Goal: Information Seeking & Learning: Learn about a topic

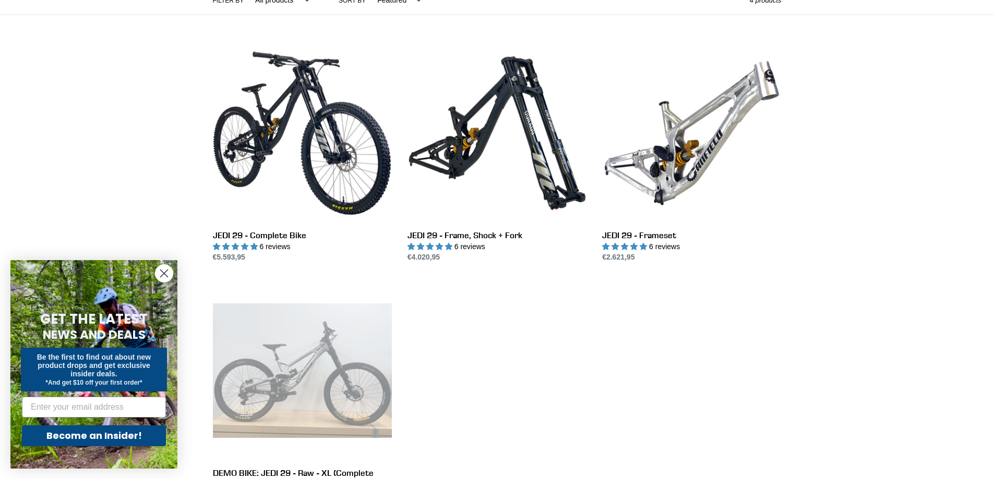
scroll to position [261, 0]
click at [164, 273] on icon "Close dialog" at bounding box center [164, 273] width 7 height 7
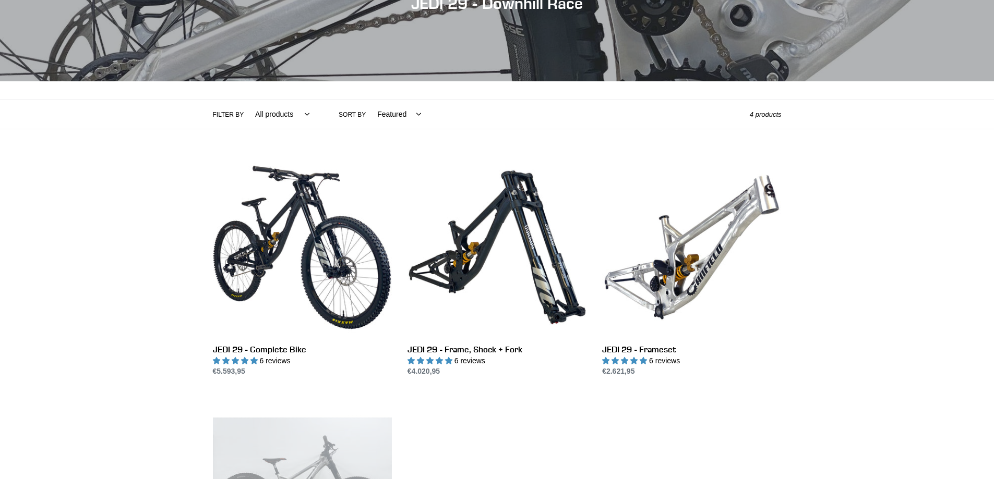
scroll to position [0, 0]
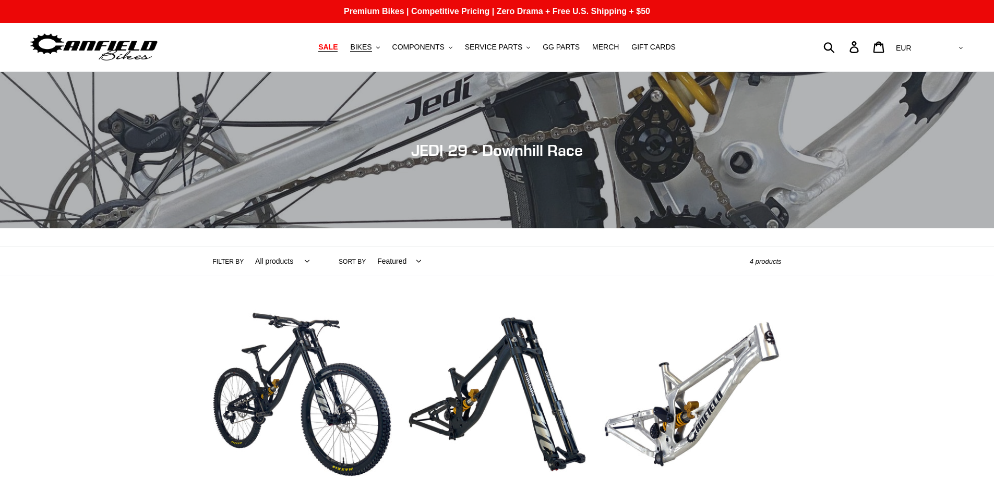
click at [338, 46] on span "SALE" at bounding box center [327, 47] width 19 height 9
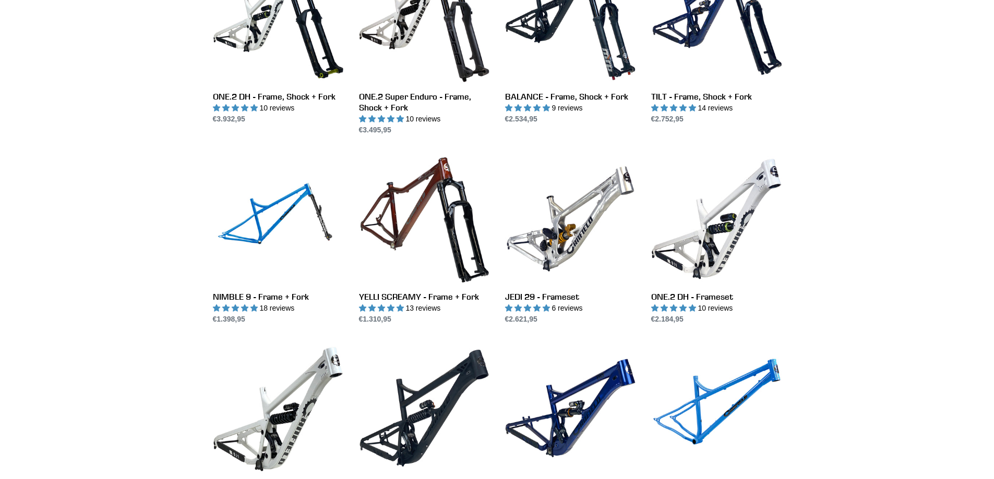
scroll to position [1304, 0]
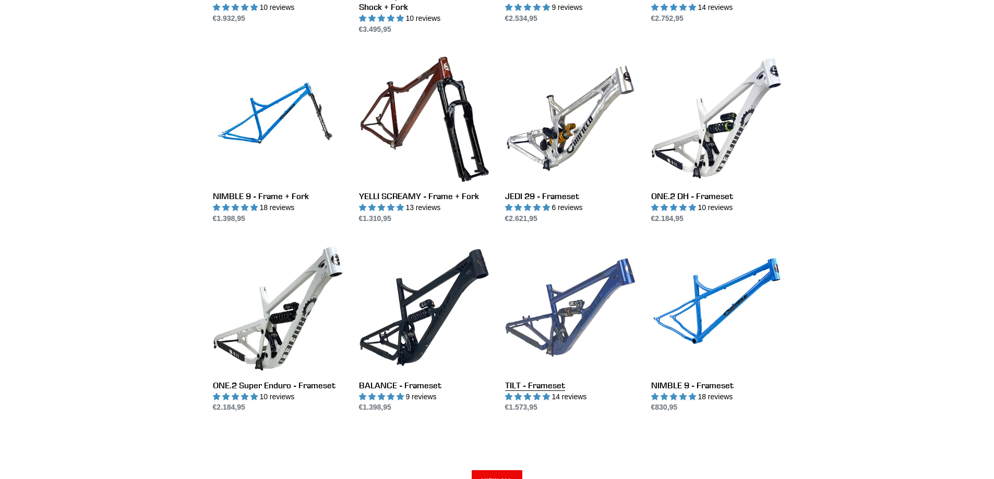
click at [559, 326] on link "TILT - Frameset" at bounding box center [570, 328] width 130 height 171
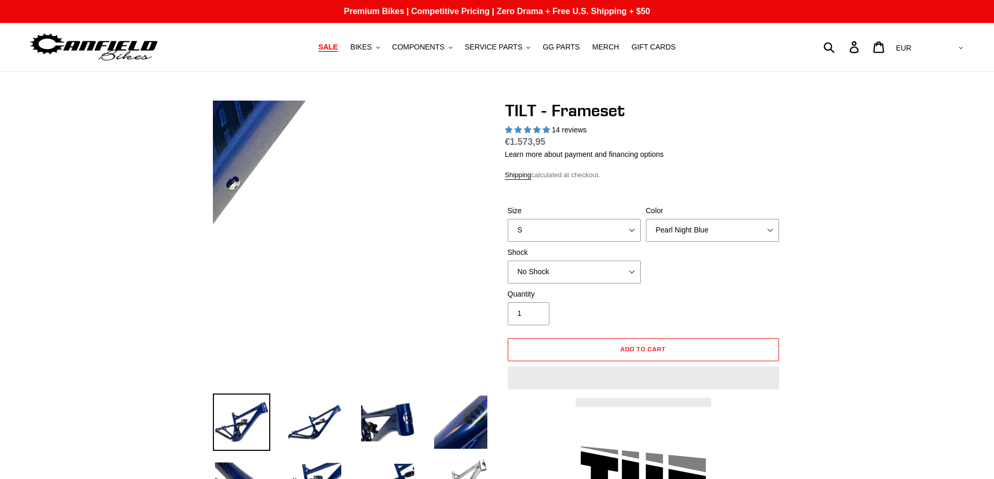
select select "highest-rating"
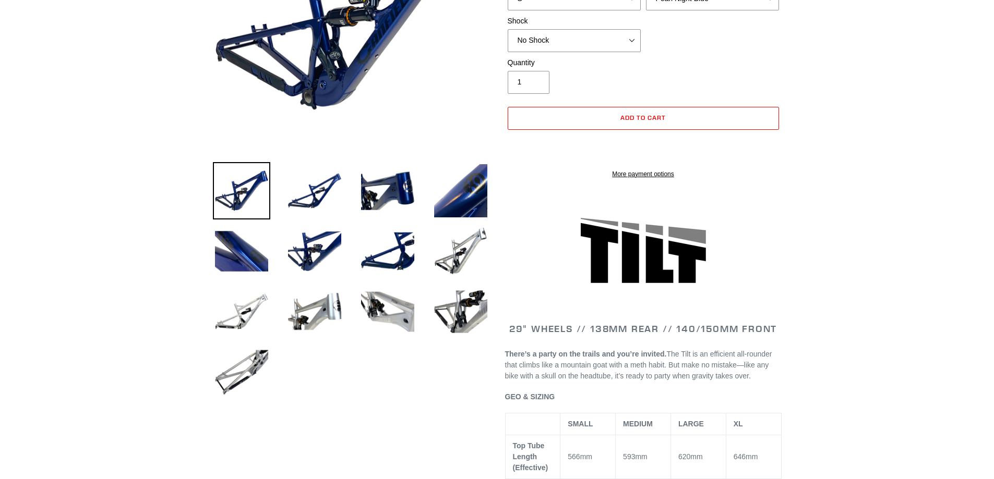
scroll to position [209, 0]
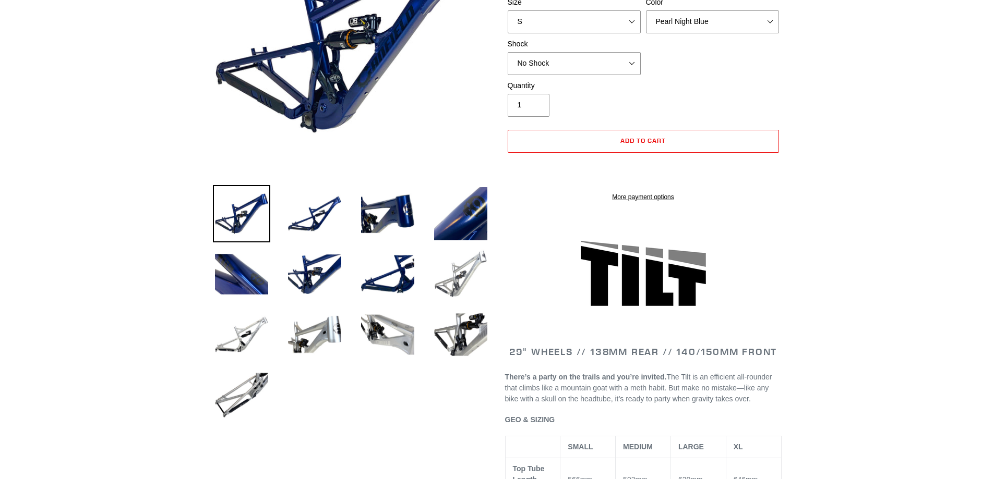
click at [451, 273] on img at bounding box center [460, 274] width 57 height 57
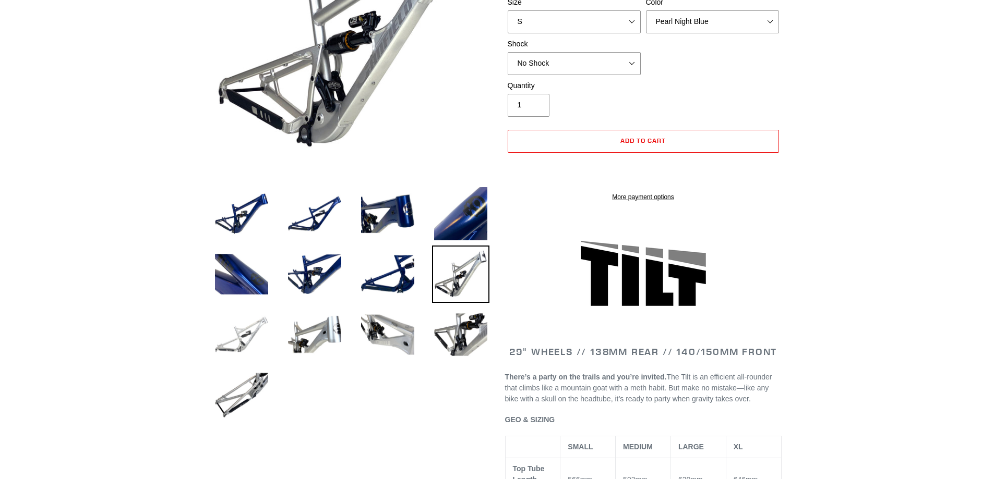
click at [247, 334] on img at bounding box center [241, 334] width 57 height 57
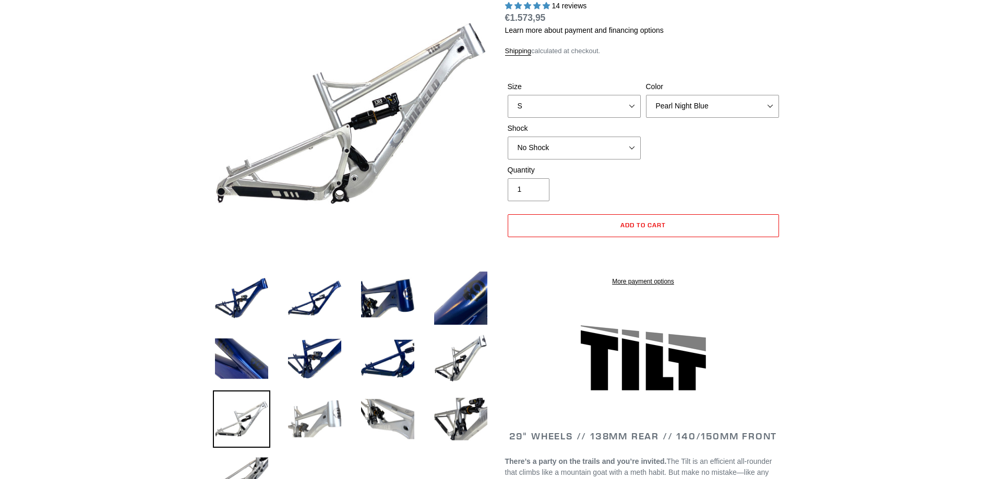
scroll to position [104, 0]
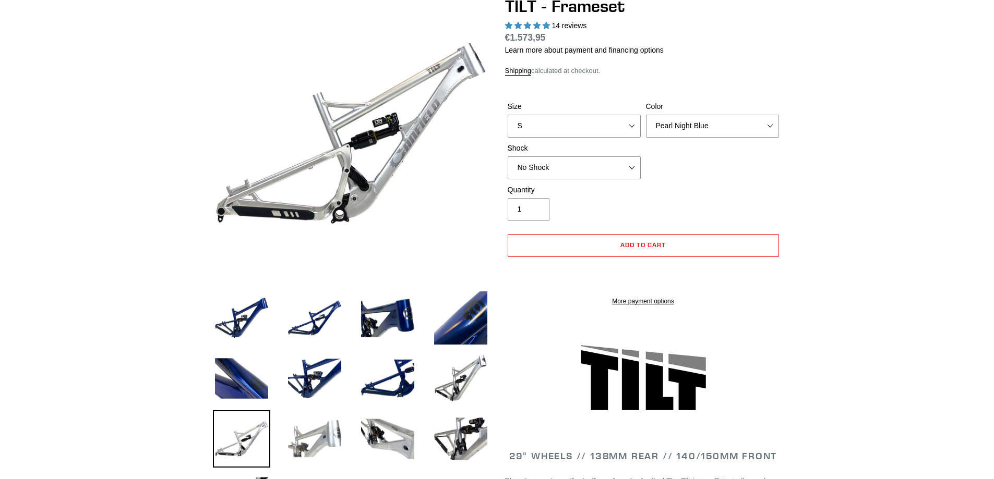
click at [318, 432] on img at bounding box center [314, 439] width 57 height 57
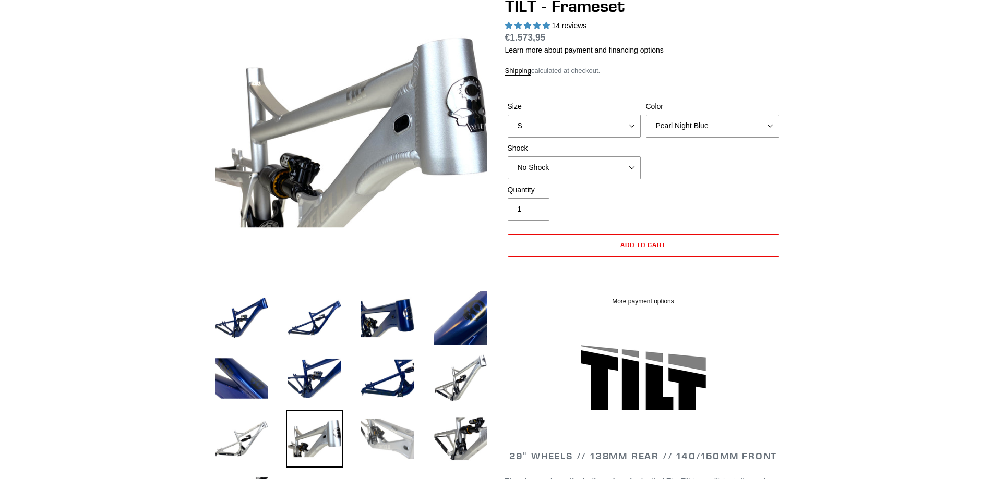
click at [399, 435] on img at bounding box center [387, 439] width 57 height 57
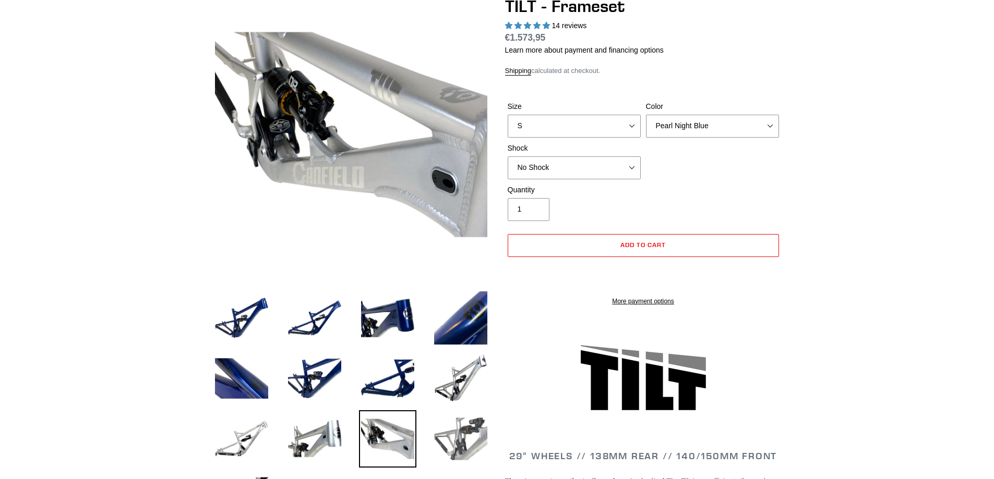
click at [468, 440] on img at bounding box center [460, 439] width 57 height 57
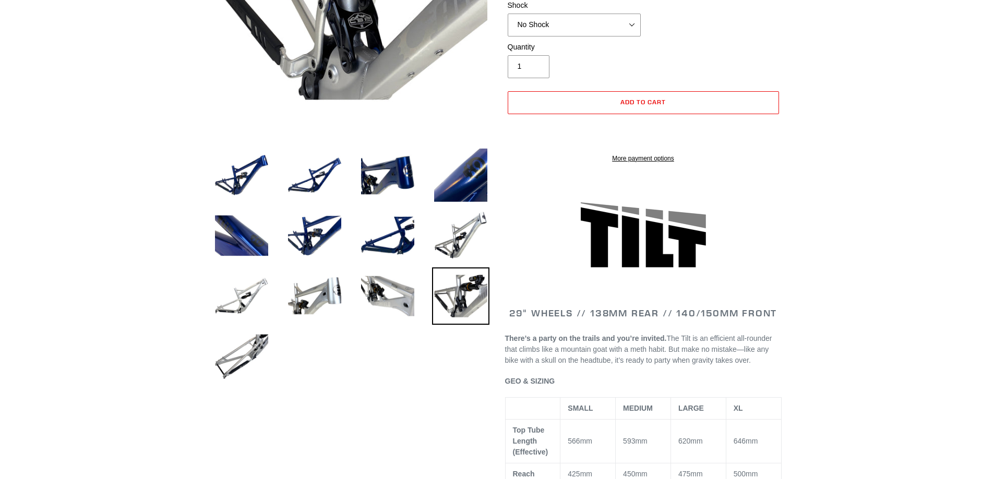
scroll to position [261, 0]
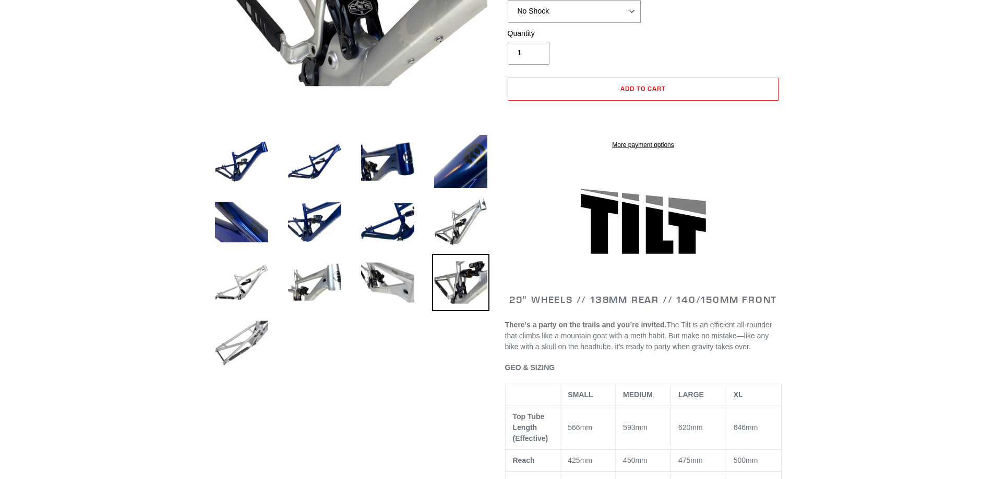
click at [256, 336] on img at bounding box center [241, 343] width 57 height 57
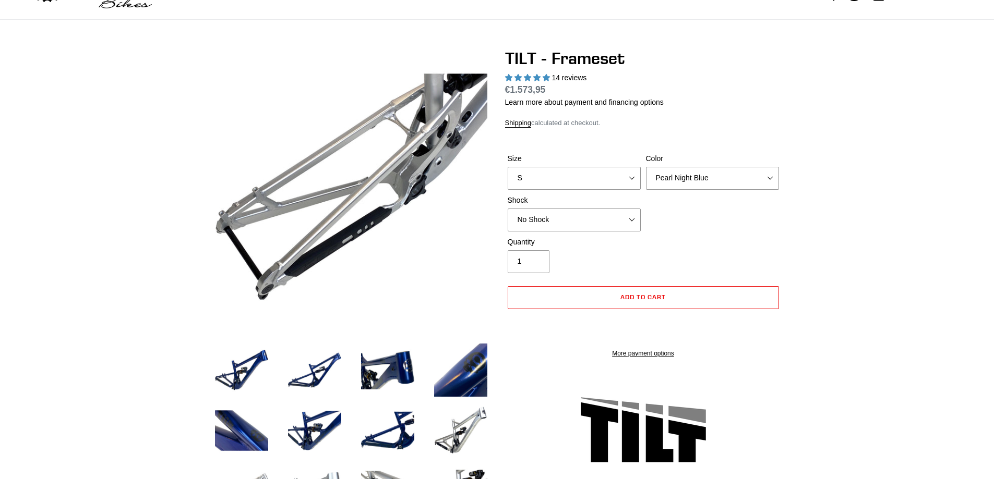
scroll to position [0, 0]
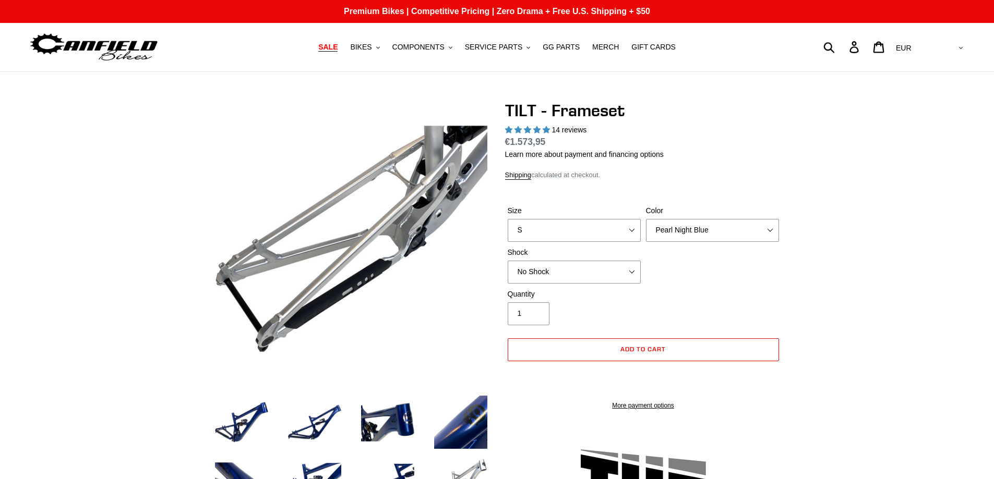
click at [338, 47] on span "SALE" at bounding box center [327, 47] width 19 height 9
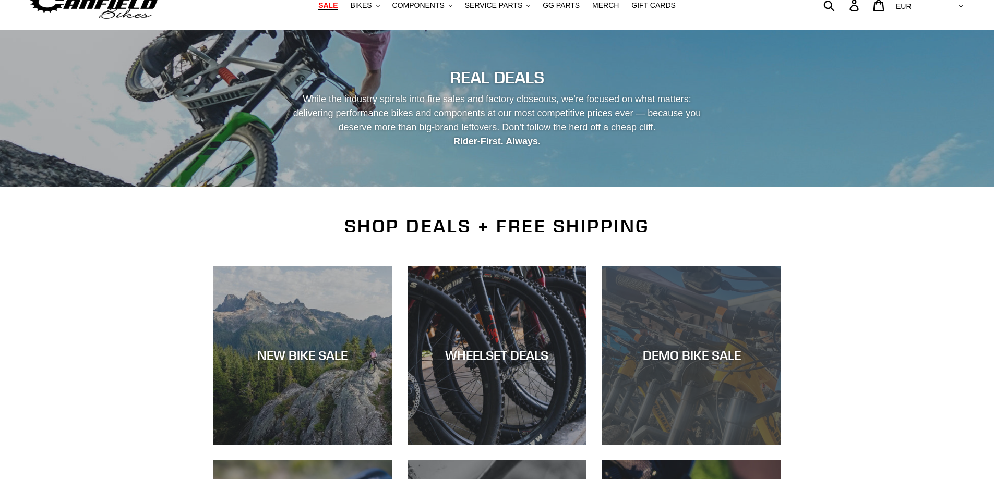
scroll to position [261, 0]
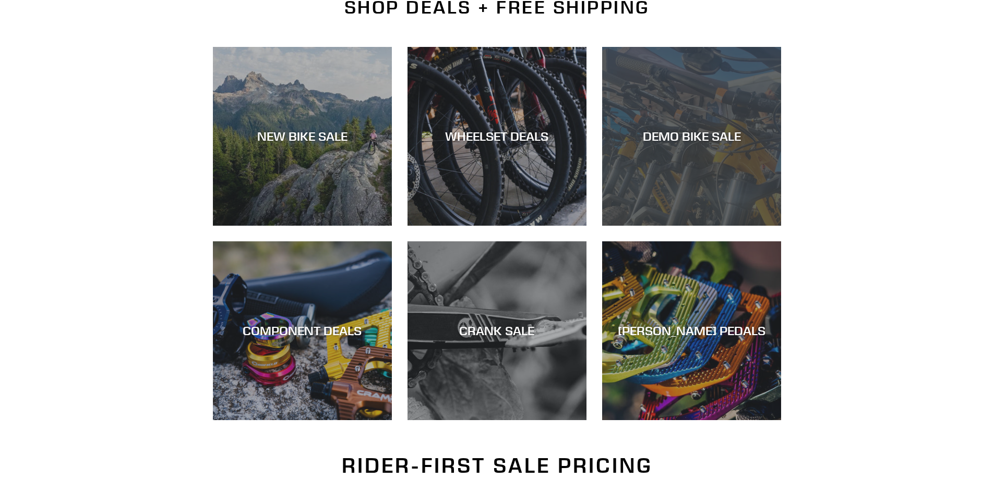
click at [665, 143] on div "DEMO BIKE SALE" at bounding box center [691, 136] width 179 height 15
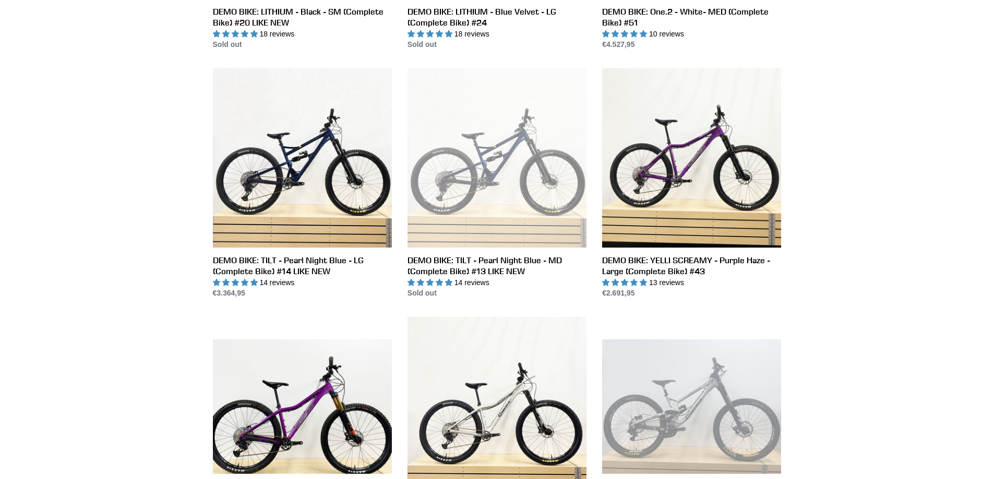
scroll to position [730, 0]
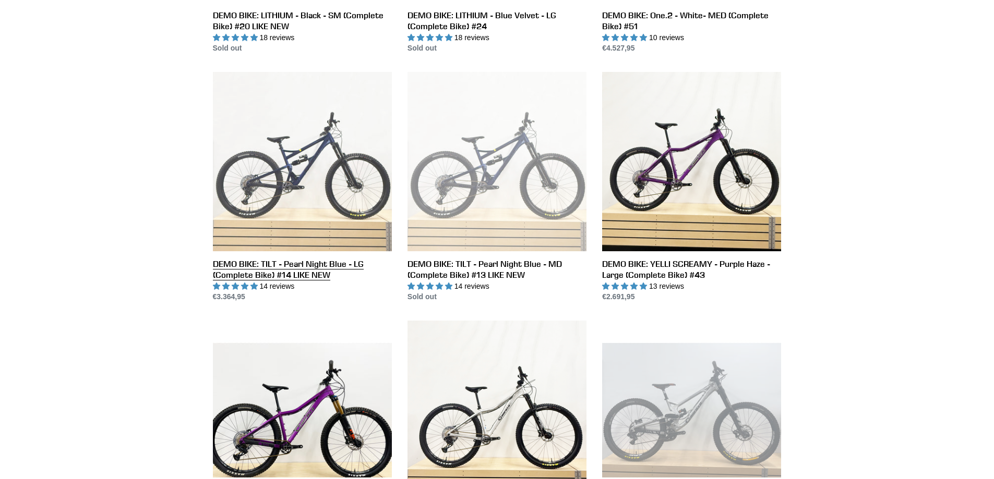
click at [292, 162] on link "DEMO BIKE: TILT - Pearl Night Blue - LG (Complete Bike) #14 LIKE NEW" at bounding box center [302, 187] width 179 height 231
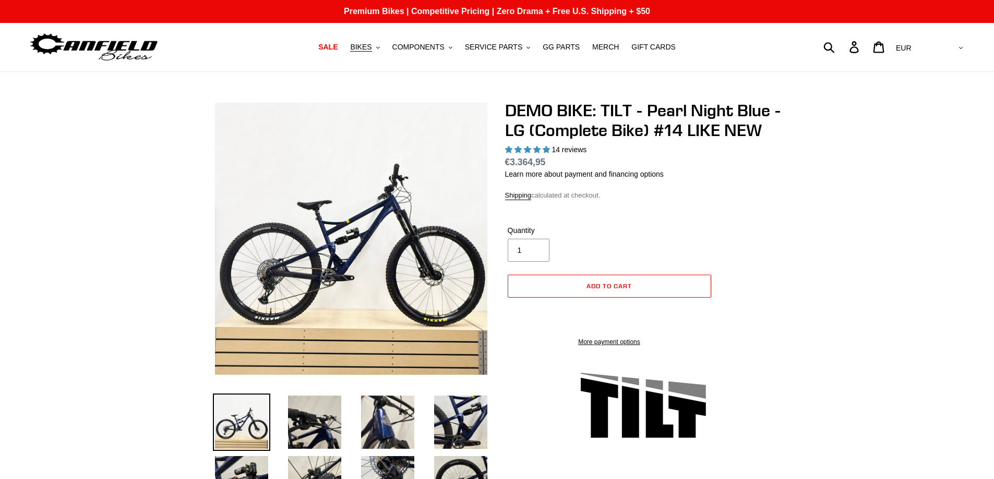
select select "highest-rating"
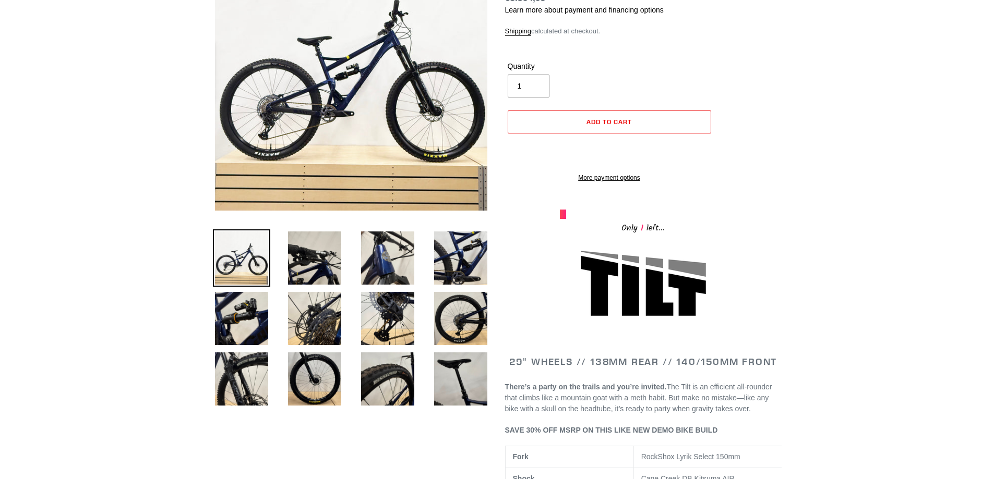
scroll to position [157, 0]
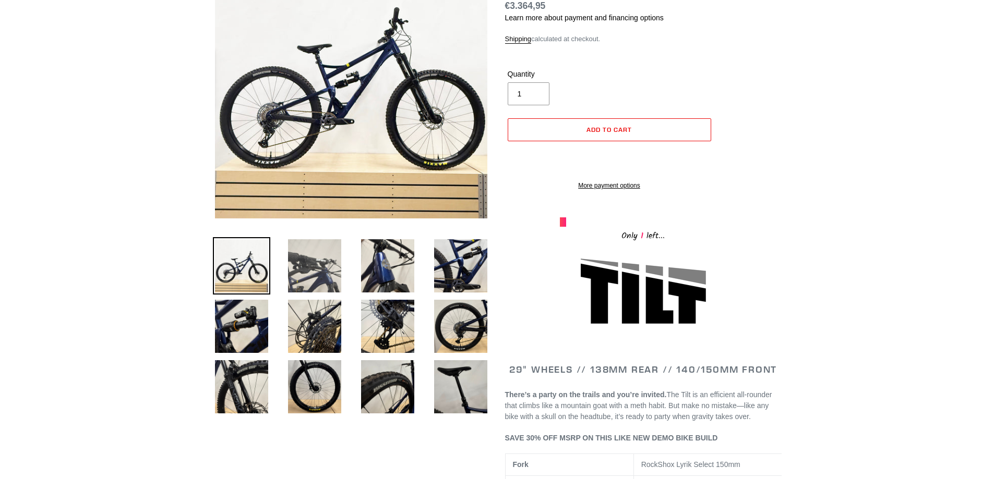
click at [309, 261] on img at bounding box center [314, 265] width 57 height 57
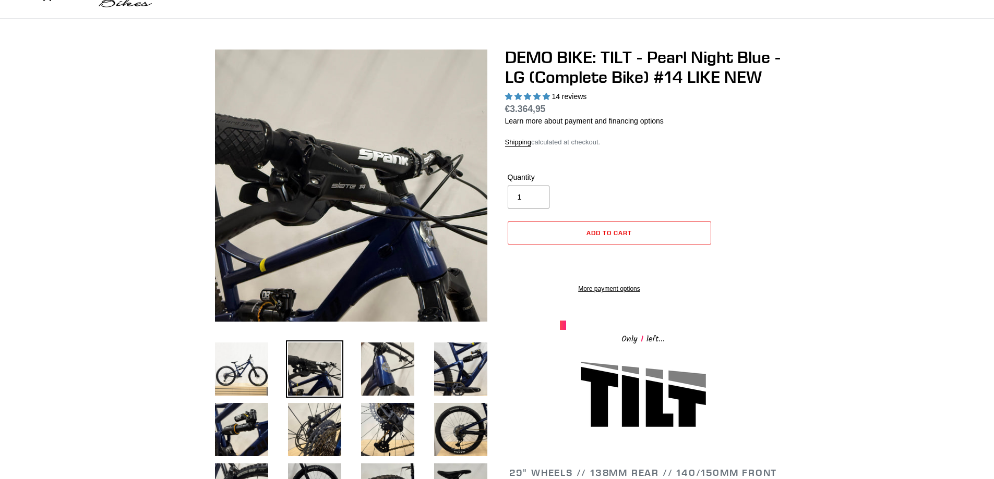
scroll to position [52, 0]
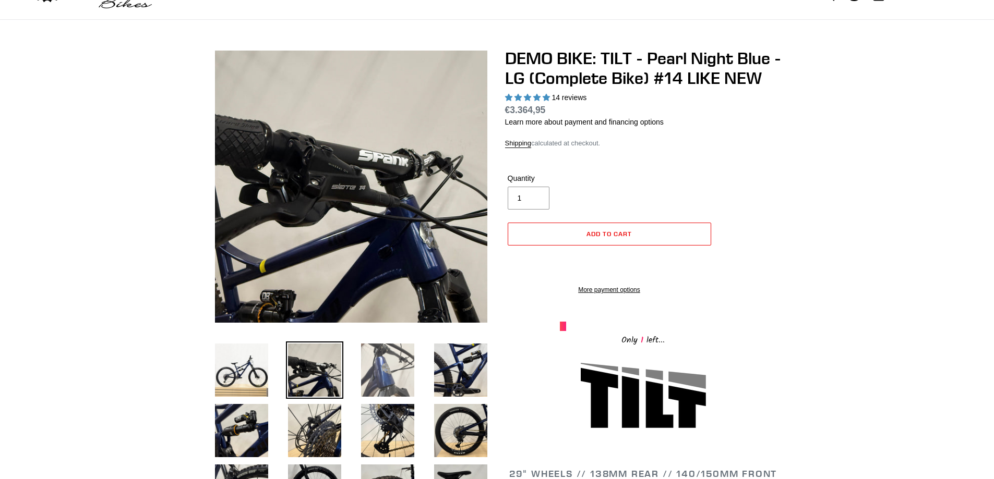
click at [380, 374] on img at bounding box center [387, 370] width 57 height 57
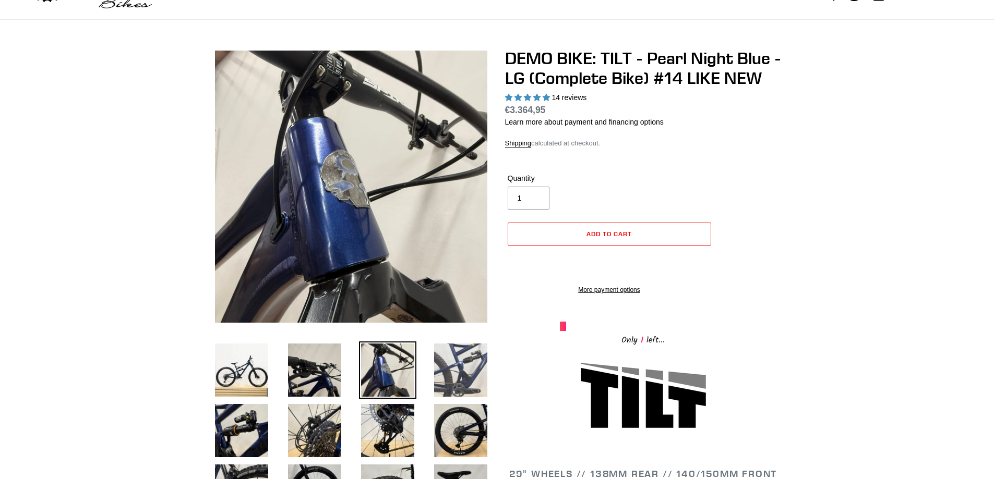
click at [458, 371] on img at bounding box center [460, 370] width 57 height 57
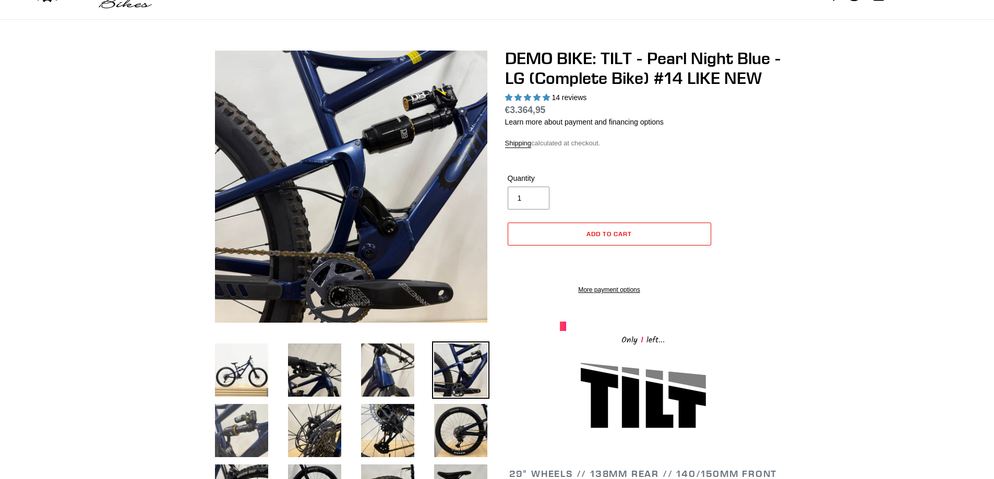
click at [245, 424] on img at bounding box center [241, 430] width 57 height 57
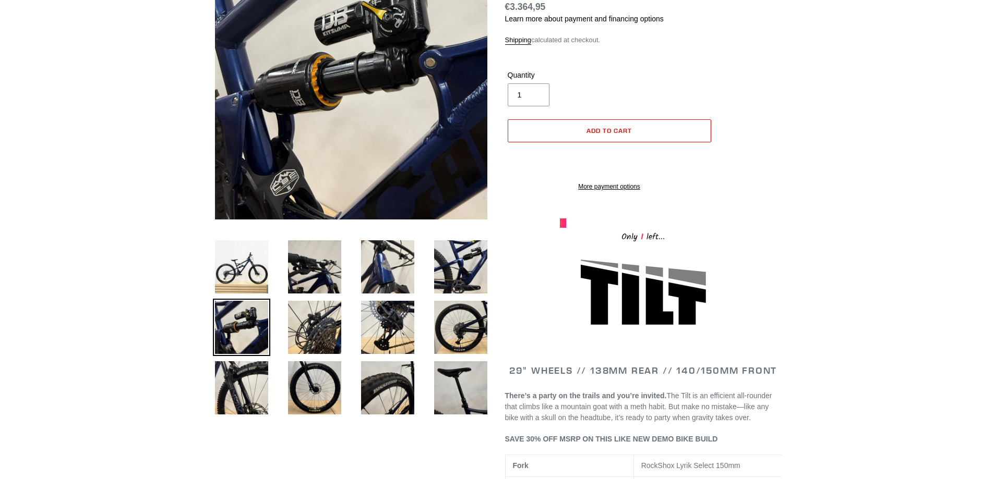
scroll to position [157, 0]
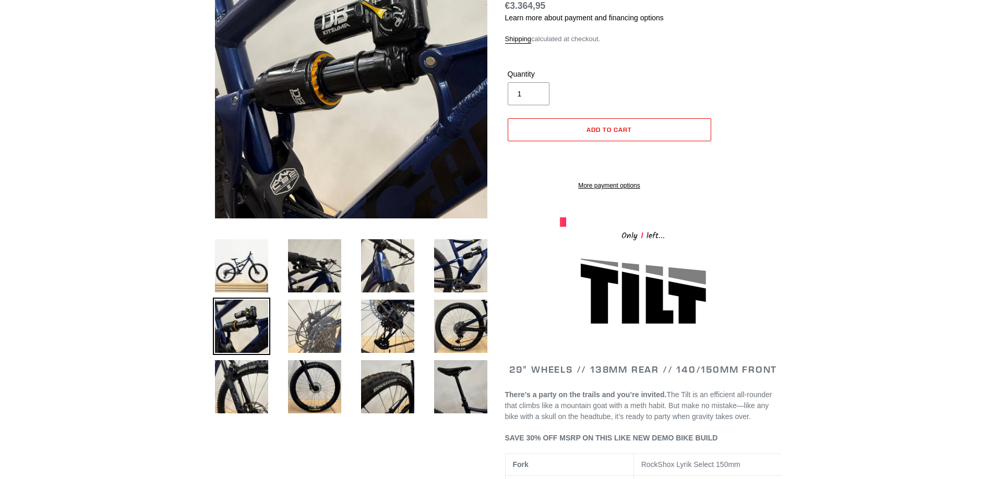
click at [314, 327] on img at bounding box center [314, 326] width 57 height 57
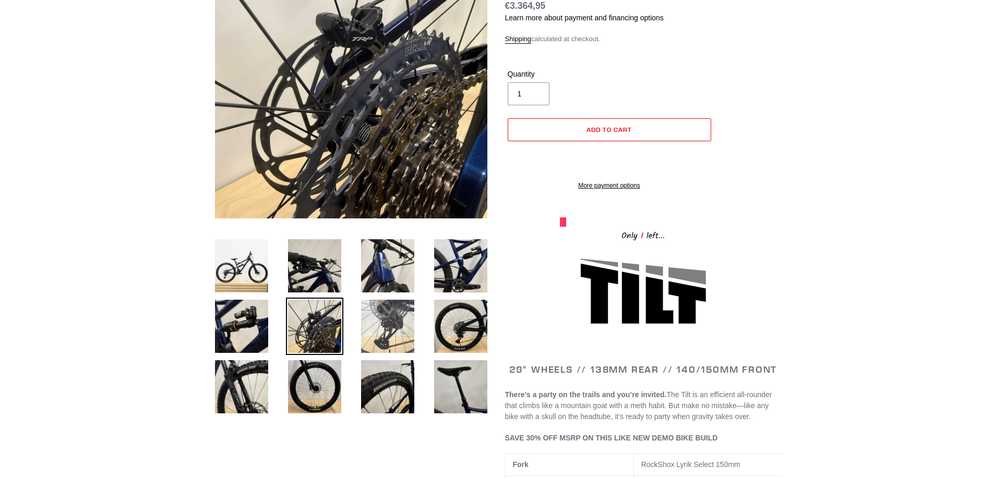
click at [396, 319] on img at bounding box center [387, 326] width 57 height 57
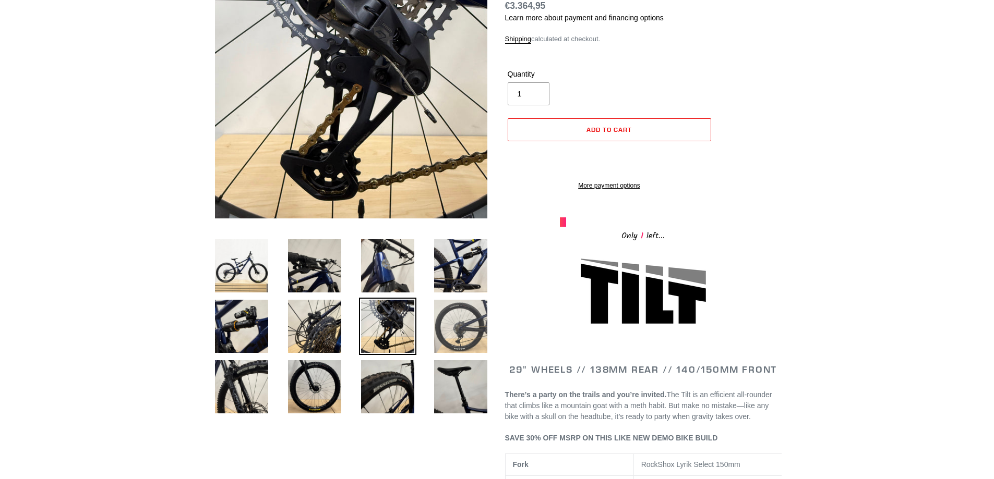
click at [453, 321] on img at bounding box center [460, 326] width 57 height 57
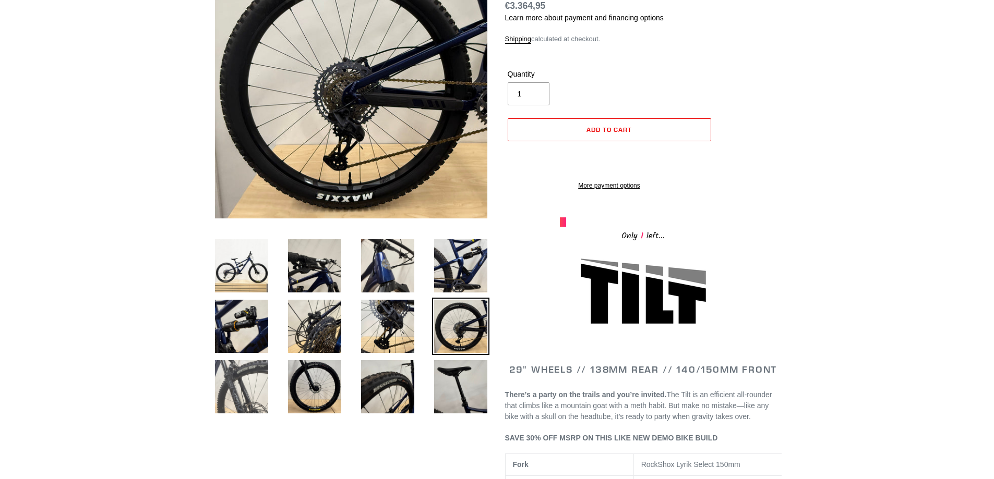
click at [233, 378] on img at bounding box center [241, 386] width 57 height 57
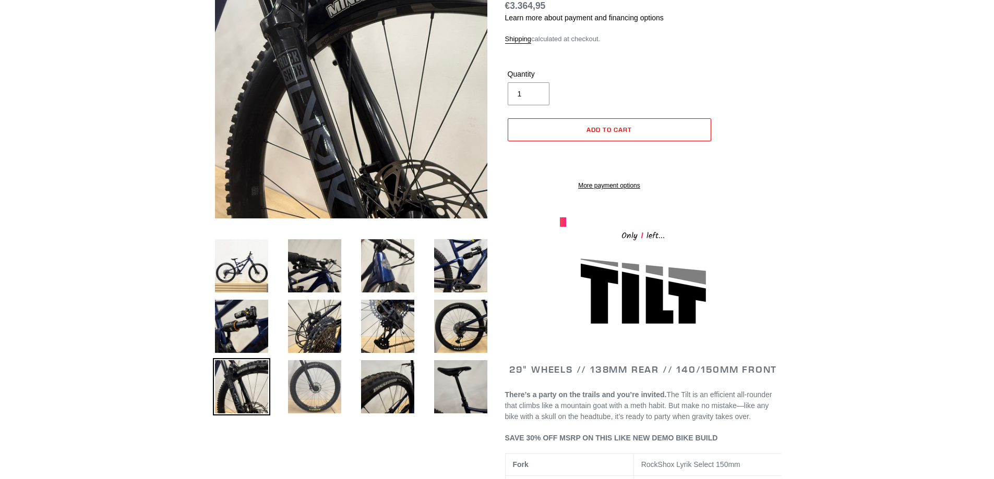
click at [313, 397] on img at bounding box center [314, 386] width 57 height 57
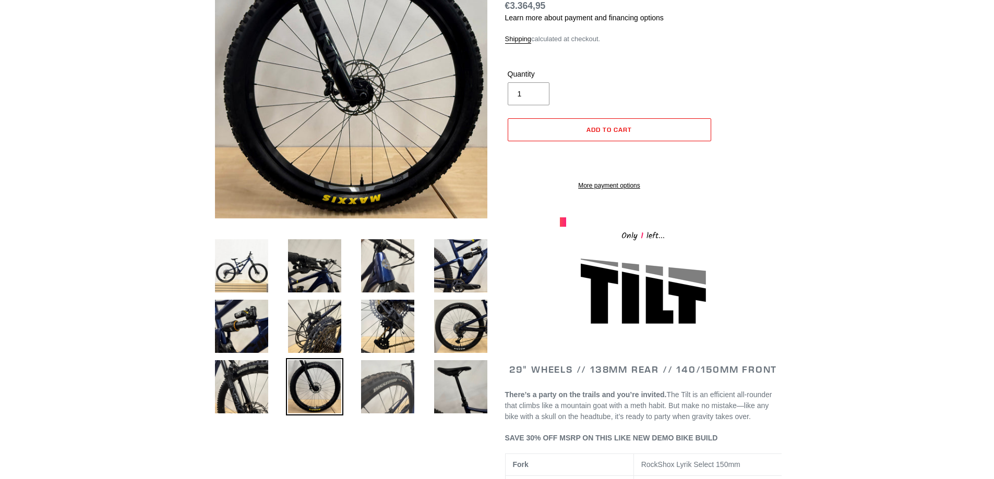
click at [376, 385] on img at bounding box center [387, 386] width 57 height 57
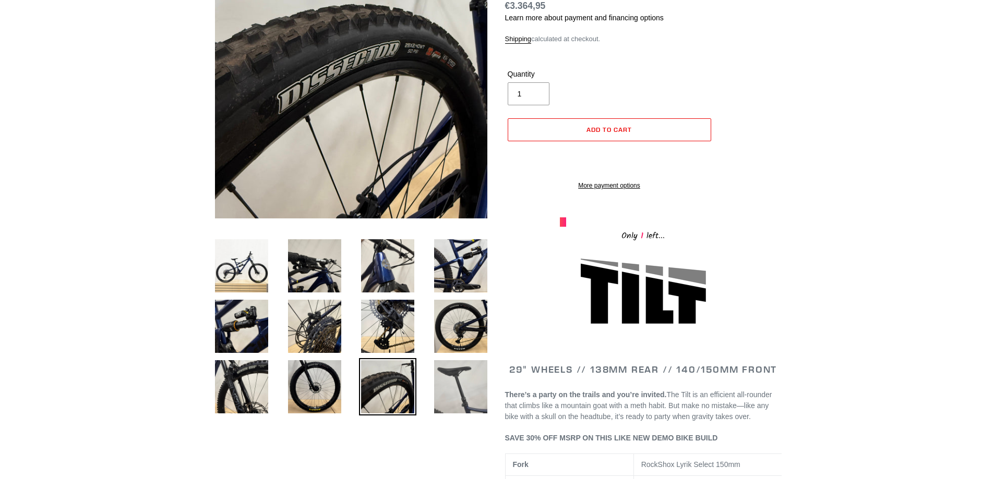
click at [468, 374] on img at bounding box center [460, 386] width 57 height 57
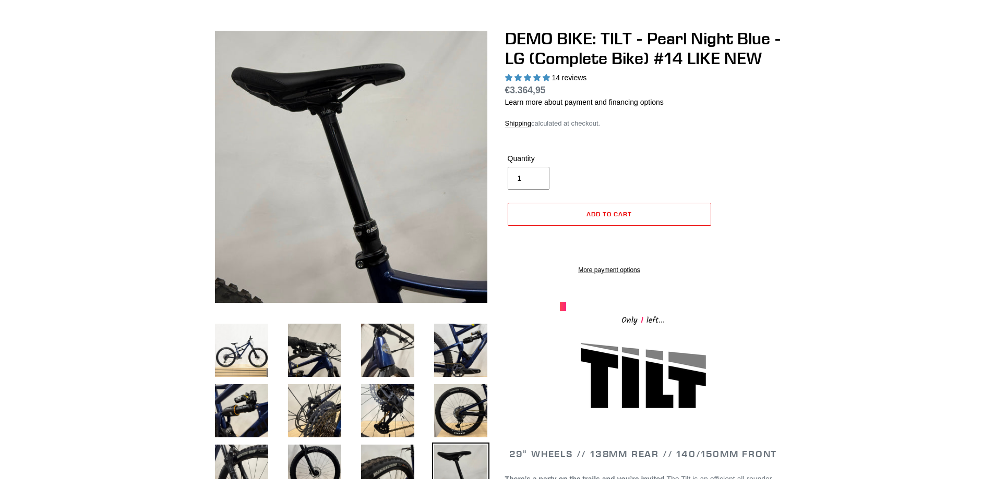
scroll to position [0, 0]
